Goal: Task Accomplishment & Management: Complete application form

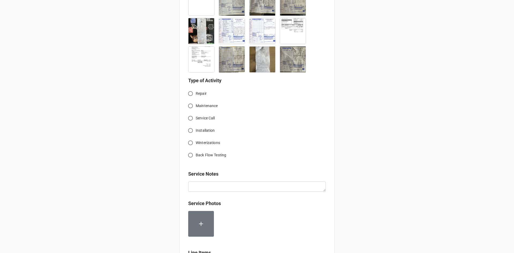
scroll to position [187, 0]
click at [190, 119] on input "Service Call" at bounding box center [190, 118] width 10 height 10
radio input "true"
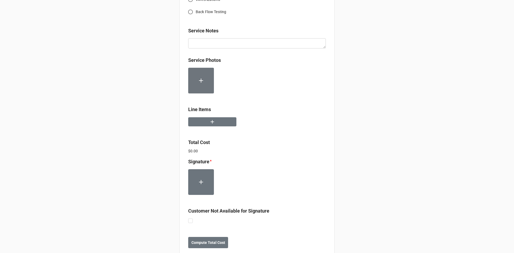
scroll to position [343, 0]
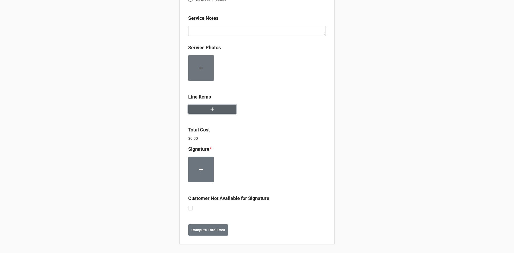
click at [217, 113] on button "button" at bounding box center [212, 109] width 48 height 9
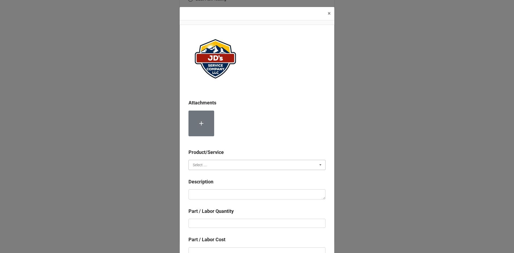
click at [214, 167] on input "text" at bounding box center [257, 165] width 137 height 10
click at [210, 176] on div "Services" at bounding box center [257, 175] width 137 height 10
click at [215, 191] on textarea at bounding box center [257, 194] width 137 height 10
paste textarea "9:00am-1:30pm/2:30pm-4:00pm; Installed diamond plate flooring in walk in freeze…"
type textarea "x"
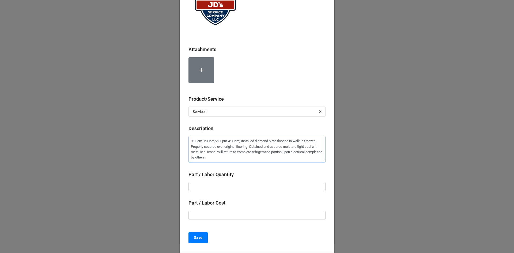
scroll to position [54, 0]
type textarea "9:00am-1:30pm/2:30pm-4:00pm; Installed diamond plate flooring in walk in freeze…"
click at [254, 185] on input "text" at bounding box center [257, 186] width 137 height 9
type textarea "x"
type input "6"
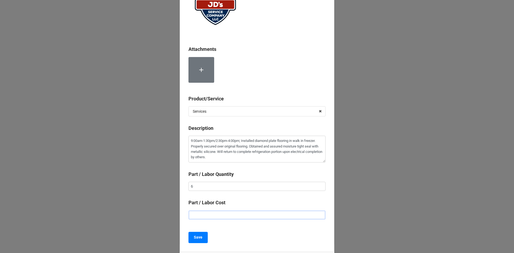
click at [252, 213] on input "text" at bounding box center [257, 215] width 137 height 9
type textarea "x"
type input "$2.00"
type textarea "x"
type input "$22.00"
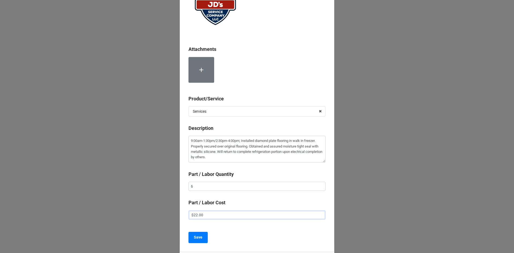
type textarea "x"
type input "$225.00"
click at [197, 237] on b "Save" at bounding box center [198, 238] width 9 height 6
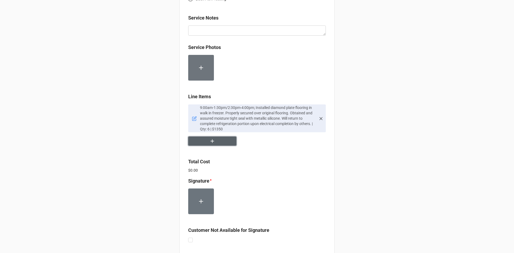
click at [223, 137] on button "button" at bounding box center [212, 141] width 48 height 9
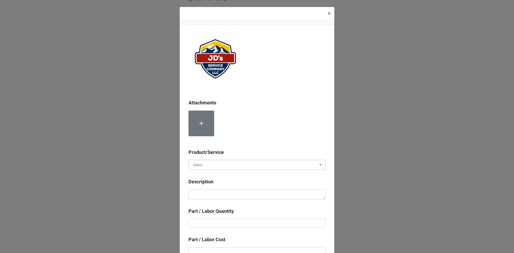
click at [214, 166] on input "text" at bounding box center [257, 165] width 137 height 10
click at [210, 183] on span "Material Cost" at bounding box center [204, 185] width 22 height 4
click at [231, 164] on input "text" at bounding box center [257, 165] width 137 height 10
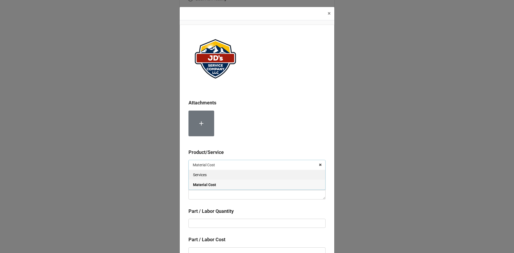
click at [225, 173] on div "Services" at bounding box center [257, 175] width 137 height 10
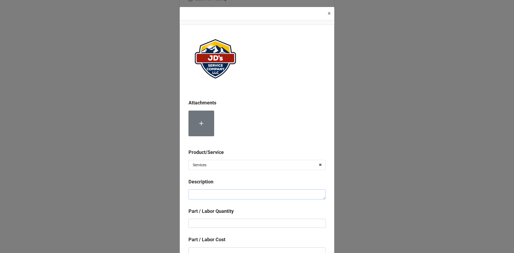
click at [224, 193] on textarea at bounding box center [257, 194] width 137 height 10
type textarea "x"
type textarea "L"
type textarea "x"
type textarea "La"
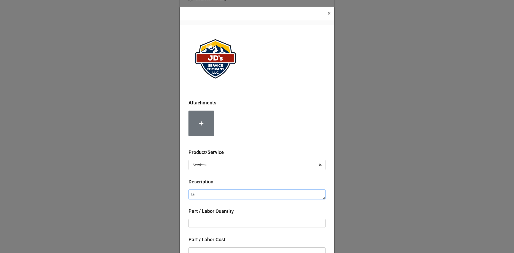
type textarea "x"
type textarea "Lab"
type textarea "x"
type textarea "Labo"
type textarea "x"
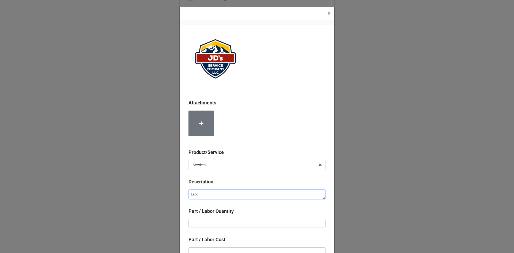
type textarea "Labor"
type textarea "x"
type textarea "Labor"
type textarea "x"
type textarea "Labor f"
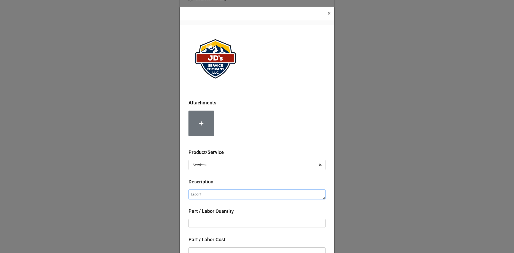
type textarea "x"
type textarea "Labor fo"
type textarea "x"
type textarea "Labor for"
type textarea "x"
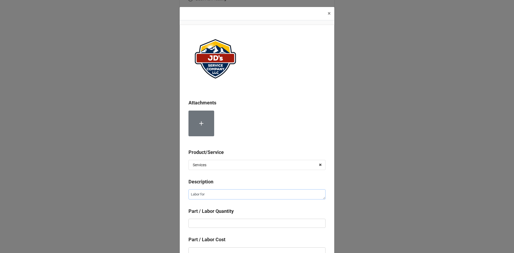
type textarea "Labor for"
type textarea "x"
type textarea "Labor for 2"
type textarea "x"
type textarea "Labor for 2n"
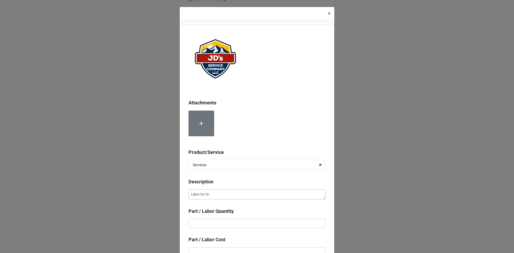
type textarea "x"
type textarea "Labor for 2nd"
type textarea "x"
type textarea "Labor for 2nd"
type textarea "x"
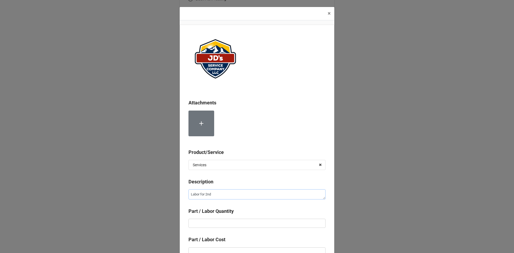
type textarea "Labor for 2nd T"
type textarea "x"
type textarea "Labor for 2nd Te"
type textarea "x"
type textarea "Labor for 2nd Tec"
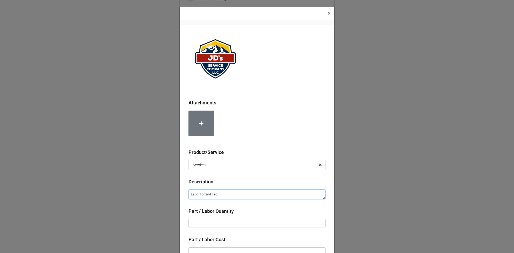
type textarea "x"
type textarea "Labor for 2nd Tech"
type textarea "x"
type textarea "Labor for 2nd Techn"
type textarea "x"
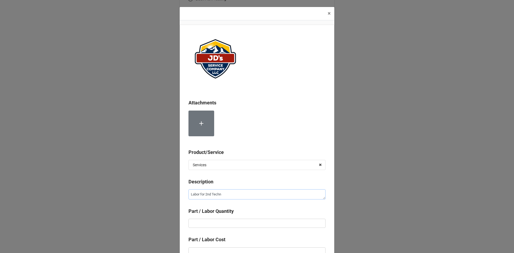
type textarea "Labor for 2nd Techni"
type textarea "x"
type textarea "Labor for 2nd Technic"
type textarea "x"
type textarea "Labor for 2nd Technici"
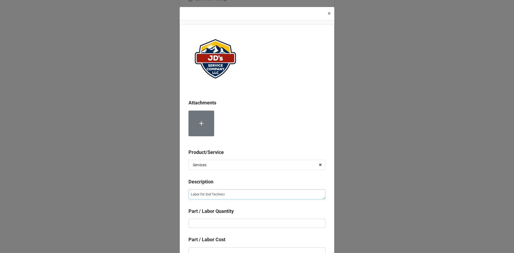
type textarea "x"
type textarea "Labor for 2nd Technicia"
type textarea "x"
type textarea "Labor for 2nd Technician"
click at [251, 227] on input "text" at bounding box center [257, 223] width 137 height 9
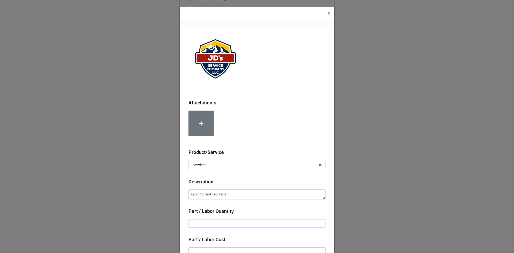
type textarea "x"
type input "2"
click at [250, 220] on input "2" at bounding box center [257, 223] width 137 height 9
click at [250, 223] on input "2" at bounding box center [257, 223] width 137 height 9
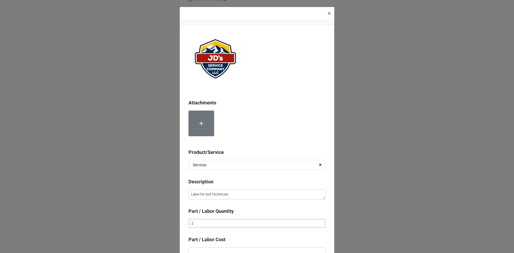
type textarea "x"
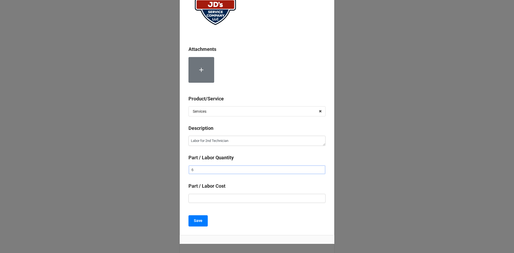
type input "6"
click at [249, 196] on input "text" at bounding box center [257, 198] width 137 height 9
type textarea "x"
type input "$2.00"
type textarea "x"
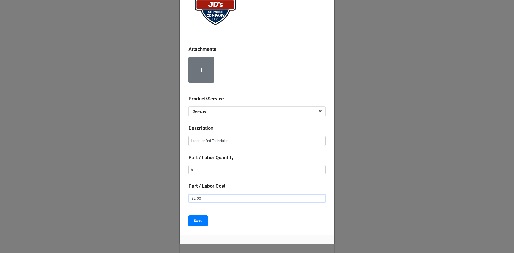
type input "$22.00"
type textarea "x"
type input "$225.00"
click at [196, 220] on b "Save" at bounding box center [198, 221] width 9 height 6
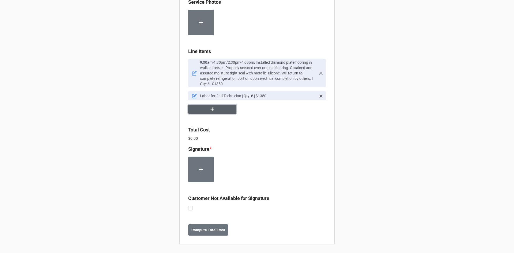
scroll to position [389, 0]
drag, startPoint x: 190, startPoint y: 211, endPoint x: 192, endPoint y: 213, distance: 3.2
click at [190, 211] on div "Customer Not Available for Signature" at bounding box center [257, 203] width 138 height 17
drag, startPoint x: 188, startPoint y: 208, endPoint x: 213, endPoint y: 229, distance: 31.9
click at [188, 206] on label at bounding box center [190, 206] width 5 height 0
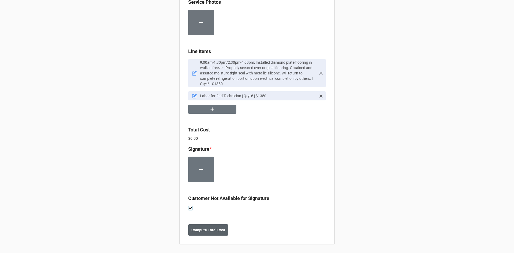
checkbox input "true"
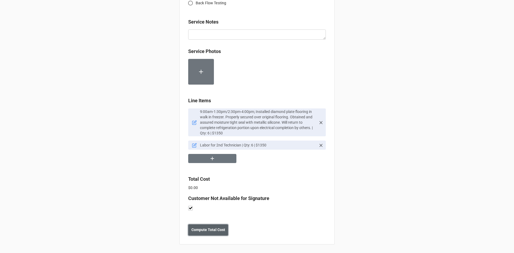
click at [213, 229] on b "Compute Total Cost" at bounding box center [209, 230] width 34 height 6
click at [200, 229] on b "Save" at bounding box center [198, 230] width 9 height 6
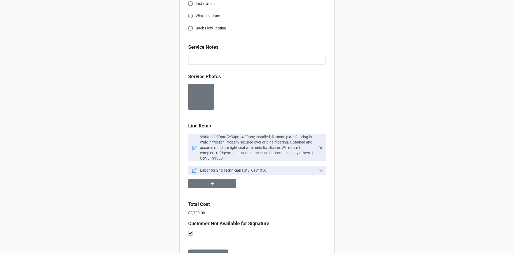
scroll to position [321, 0]
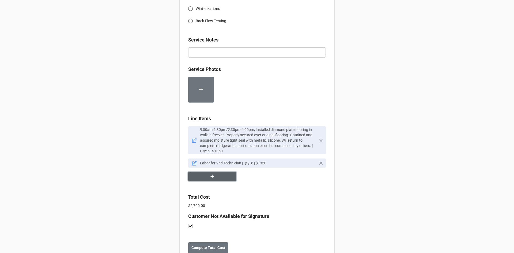
click at [206, 176] on button "button" at bounding box center [212, 176] width 48 height 9
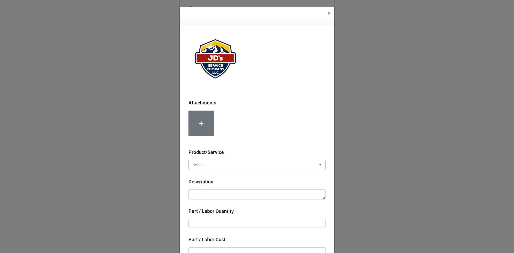
click at [238, 163] on input "text" at bounding box center [257, 165] width 137 height 10
click at [228, 185] on div "Material Cost" at bounding box center [257, 185] width 137 height 10
click at [228, 192] on textarea at bounding box center [257, 194] width 137 height 10
type textarea "x"
type textarea "M"
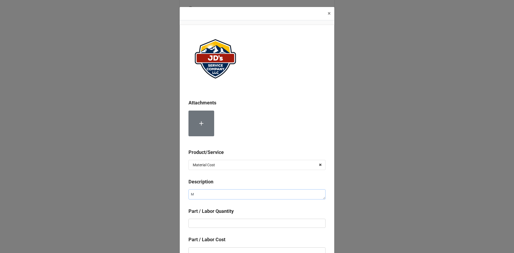
type textarea "x"
type textarea "Me"
type textarea "x"
type textarea "Met"
type textarea "x"
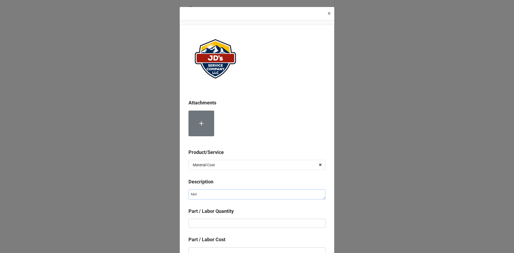
type textarea "Meta"
type textarea "x"
type textarea "Metal"
type textarea "x"
type textarea "Metall"
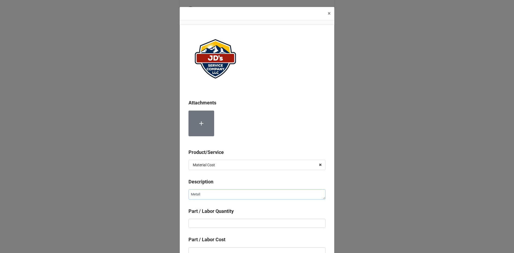
type textarea "x"
type textarea "Metalli"
type textarea "x"
type textarea "Metallic"
type textarea "x"
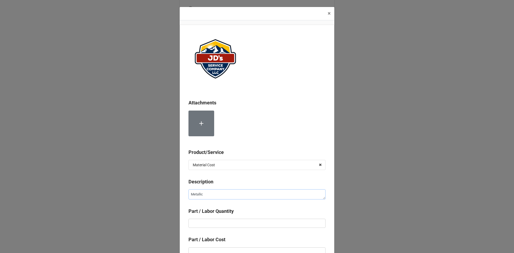
type textarea "Metallic"
type textarea "x"
type textarea "Metallic S"
type textarea "x"
type textarea "Metallic Si"
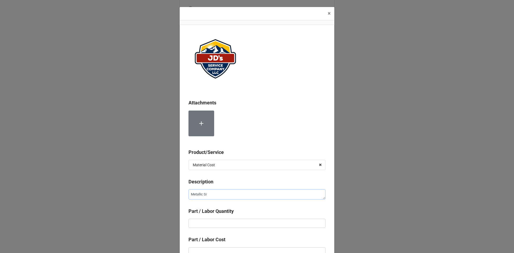
type textarea "x"
type textarea "Metallic Sil"
type textarea "x"
type textarea "Metallic Sili"
type textarea "x"
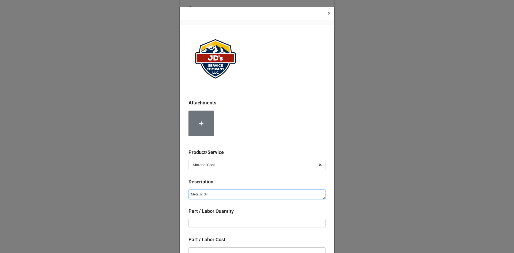
type textarea "Metallic Silic"
type textarea "x"
type textarea "Metallic Silico"
type textarea "x"
type textarea "Metallic Silicon"
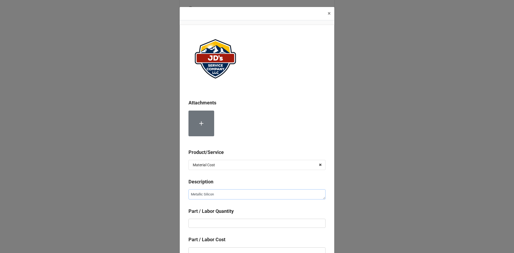
type textarea "x"
type textarea "Metallic Silicone"
click at [231, 223] on input "text" at bounding box center [257, 223] width 137 height 9
type textarea "x"
type input "1"
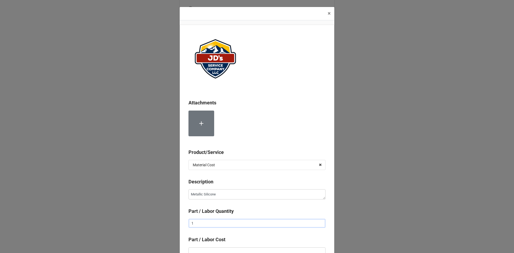
type textarea "x"
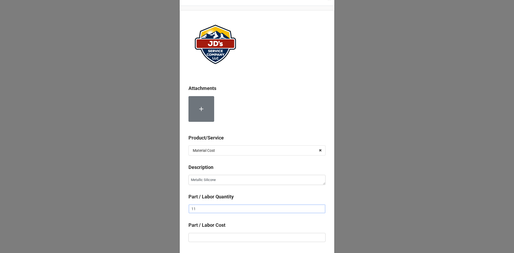
scroll to position [27, 0]
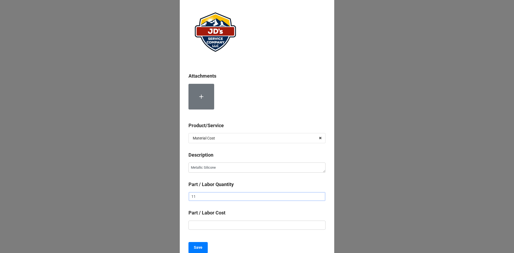
type input "11"
click at [251, 228] on input "text" at bounding box center [257, 225] width 137 height 9
type textarea "x"
type input "$2.00"
type textarea "x"
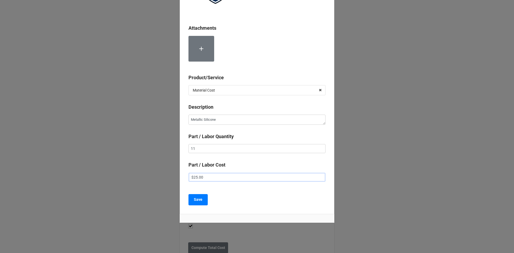
scroll to position [78, 0]
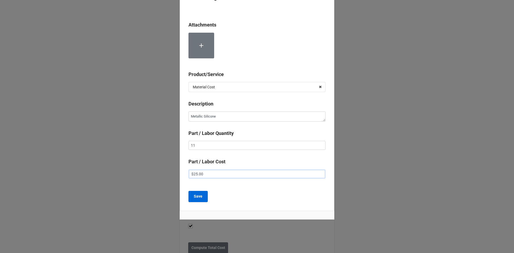
type input "$25.00"
click at [198, 199] on b "Save" at bounding box center [198, 197] width 9 height 6
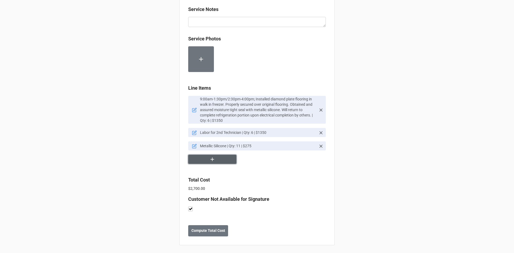
scroll to position [353, 0]
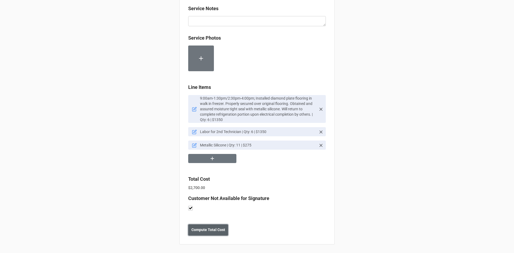
click at [209, 232] on b "Compute Total Cost" at bounding box center [209, 230] width 34 height 6
click at [216, 158] on button "button" at bounding box center [212, 158] width 48 height 9
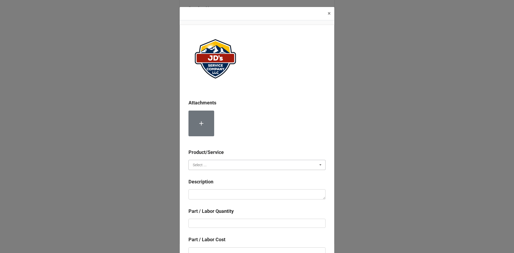
click at [216, 163] on input "text" at bounding box center [257, 165] width 137 height 10
click at [211, 186] on span "Material Cost" at bounding box center [204, 185] width 22 height 4
click at [211, 195] on textarea at bounding box center [257, 194] width 137 height 10
type textarea "x"
type textarea "M"
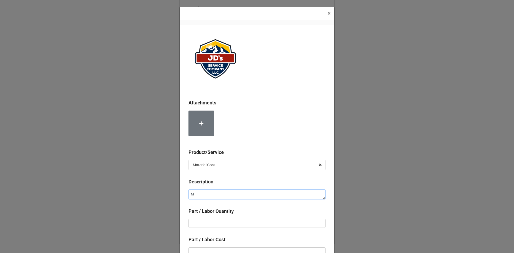
type textarea "x"
type textarea "Mo"
type textarea "x"
type textarea "M"
type textarea "x"
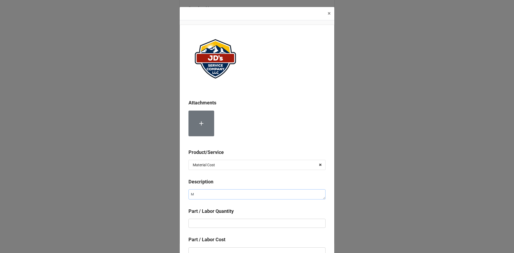
type textarea "Mi"
type textarea "x"
type textarea "Mis"
type textarea "x"
type textarea "Misc"
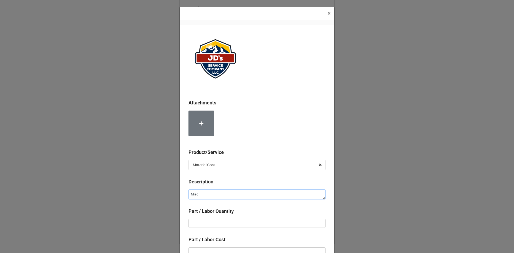
type textarea "x"
type textarea "Misc,"
type textarea "x"
type textarea "Misc,"
type textarea "x"
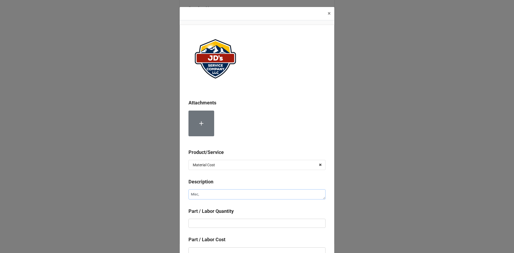
type textarea "Misc, H"
type textarea "x"
type textarea "Misc, Ha"
type textarea "x"
type textarea "Misc, Har"
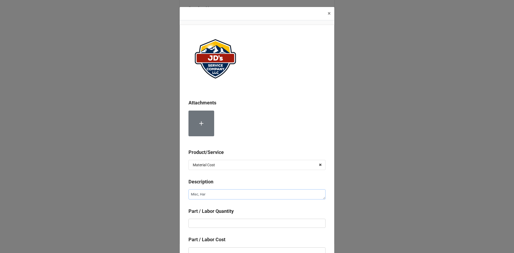
type textarea "x"
type textarea "Misc, Hard"
type textarea "x"
type textarea "Misc, Hardw"
type textarea "x"
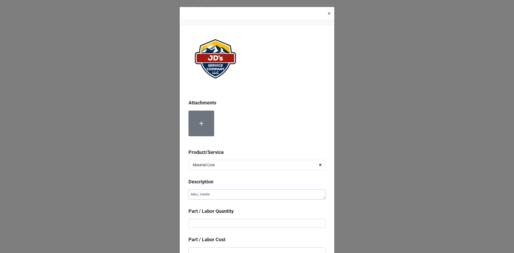
type textarea "Misc, Hardwa"
type textarea "x"
type textarea "Misc, Hardwar"
type textarea "x"
type textarea "Misc, Hardware"
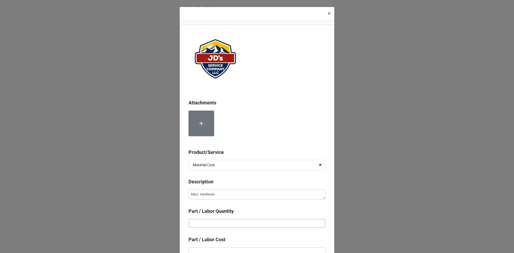
click at [217, 226] on input "text" at bounding box center [257, 223] width 137 height 9
type textarea "x"
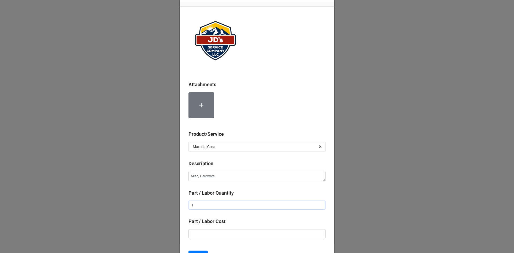
scroll to position [54, 0]
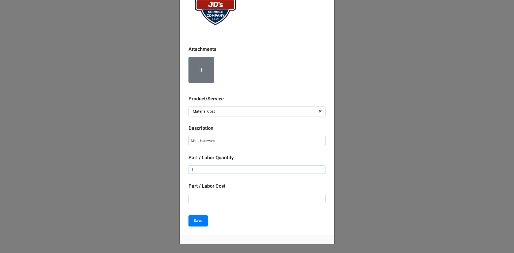
type input "1"
click at [228, 198] on input "text" at bounding box center [257, 198] width 137 height 9
type textarea "x"
type input "$1.00"
type textarea "x"
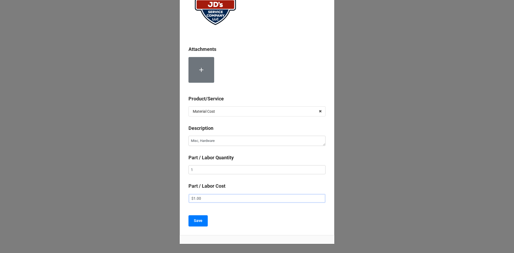
type input "$10.00"
type textarea "x"
type input "$100.00"
click at [202, 221] on button "Save" at bounding box center [198, 220] width 19 height 11
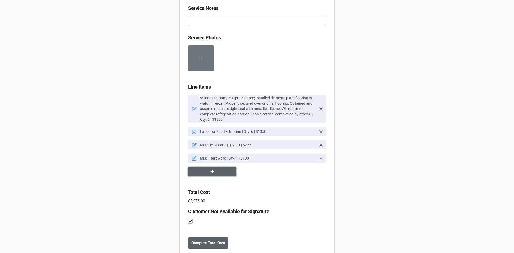
scroll to position [366, 0]
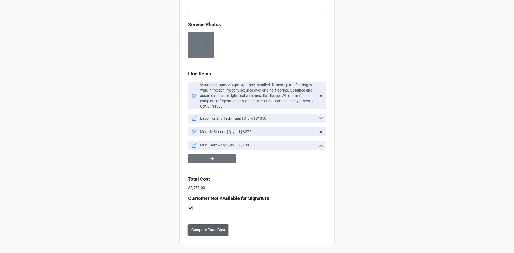
click at [207, 230] on b "Compute Total Cost" at bounding box center [209, 230] width 34 height 6
click at [195, 232] on b "Save" at bounding box center [198, 230] width 9 height 6
